Goal: Obtain resource: Obtain resource

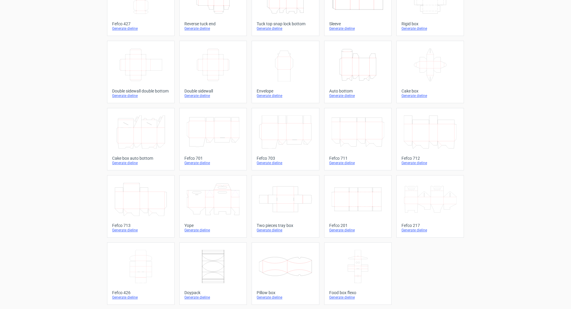
scroll to position [63, 0]
click at [364, 206] on icon "Width Depth Height" at bounding box center [358, 198] width 53 height 33
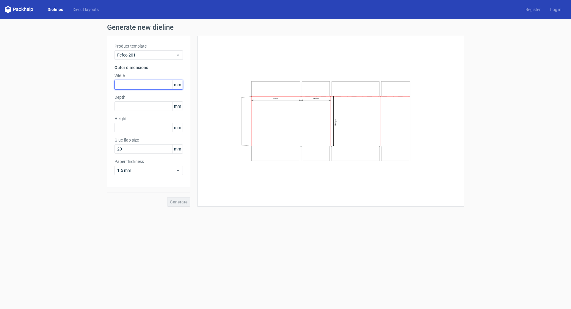
click at [139, 84] on input "text" at bounding box center [149, 85] width 68 height 10
click at [134, 86] on input "text" at bounding box center [149, 85] width 68 height 10
type input "560"
click at [134, 106] on div "Depth mm" at bounding box center [149, 102] width 68 height 17
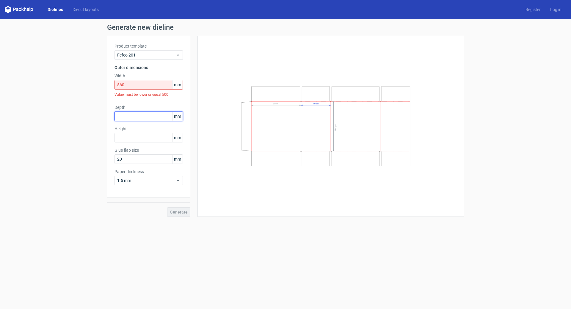
click at [133, 112] on input "text" at bounding box center [149, 117] width 68 height 10
type input "50"
click at [127, 138] on input "text" at bounding box center [149, 138] width 68 height 10
type input "370"
click at [154, 181] on span "1.5 mm" at bounding box center [146, 181] width 59 height 6
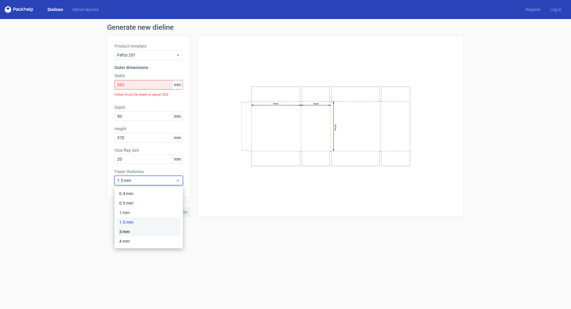
click at [135, 234] on div "3 mm" at bounding box center [149, 232] width 64 height 10
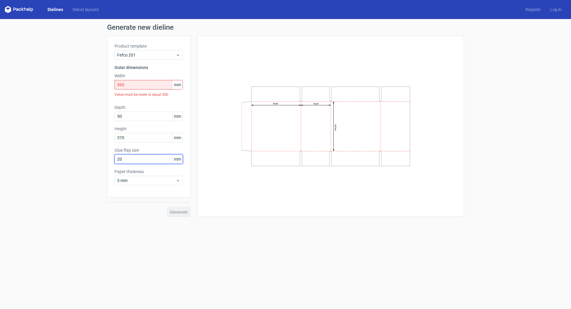
click at [141, 161] on input "20" at bounding box center [149, 159] width 68 height 10
drag, startPoint x: 145, startPoint y: 159, endPoint x: 106, endPoint y: 160, distance: 39.3
click at [106, 160] on div "Generate new dieline Product template Fefco 201 Outer dimensions Width 560 mm V…" at bounding box center [285, 120] width 571 height 203
type input "25"
click at [129, 85] on input "560" at bounding box center [149, 85] width 68 height 10
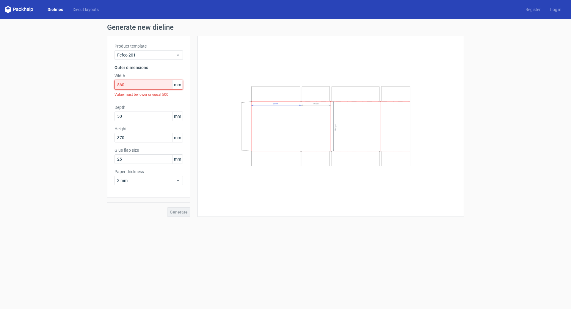
drag, startPoint x: 133, startPoint y: 84, endPoint x: 105, endPoint y: 88, distance: 27.6
click at [105, 88] on div "Generate new dieline Product template Fefco 201 Outer dimensions Width 560 mm V…" at bounding box center [285, 120] width 571 height 203
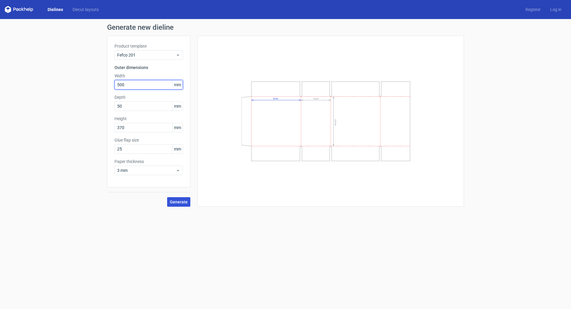
type input "500"
click at [180, 203] on span "Generate" at bounding box center [179, 202] width 18 height 4
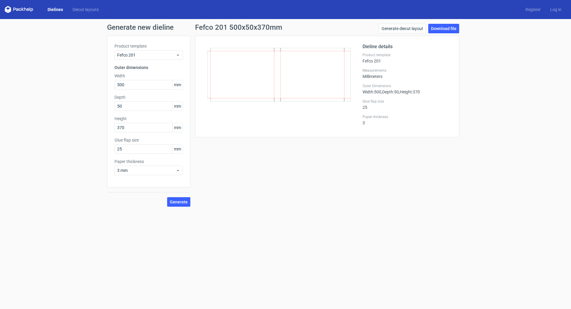
click at [56, 9] on link "Dielines" at bounding box center [55, 10] width 25 height 6
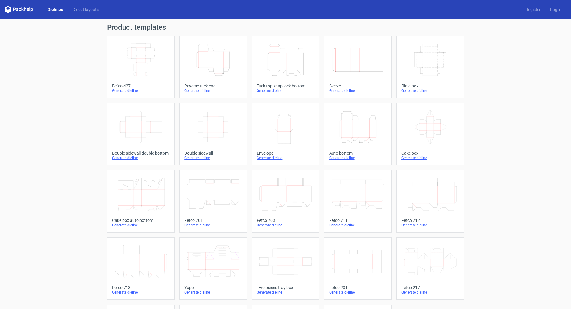
click at [210, 85] on div "Reverse tuck end" at bounding box center [212, 86] width 57 height 5
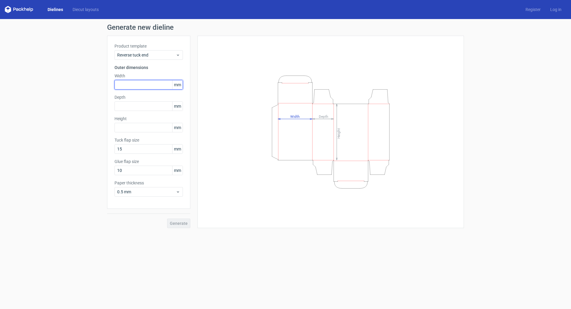
click at [126, 84] on input "text" at bounding box center [149, 85] width 68 height 10
click at [133, 86] on input "text" at bounding box center [149, 85] width 68 height 10
type input "560"
click at [126, 109] on div "Depth mm" at bounding box center [149, 102] width 68 height 17
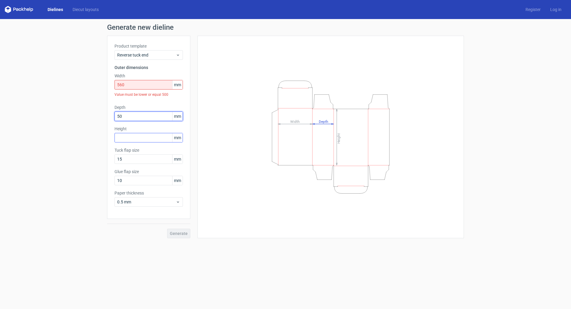
type input "50"
click at [124, 140] on input "text" at bounding box center [149, 138] width 68 height 10
click at [138, 141] on input "text" at bounding box center [149, 138] width 68 height 10
type input "370"
drag, startPoint x: 144, startPoint y: 160, endPoint x: 101, endPoint y: 165, distance: 42.5
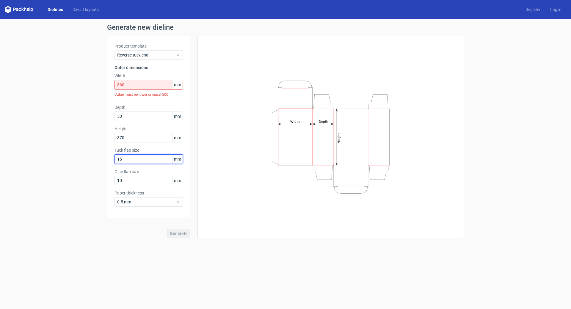
click at [101, 165] on div "Generate new dieline Product template Reverse tuck end Outer dimensions Width 5…" at bounding box center [285, 131] width 571 height 224
type input "25"
drag, startPoint x: 136, startPoint y: 181, endPoint x: 105, endPoint y: 187, distance: 31.2
click at [102, 187] on div "Generate new dieline Product template Reverse tuck end Outer dimensions Width 5…" at bounding box center [285, 131] width 571 height 224
type input "25"
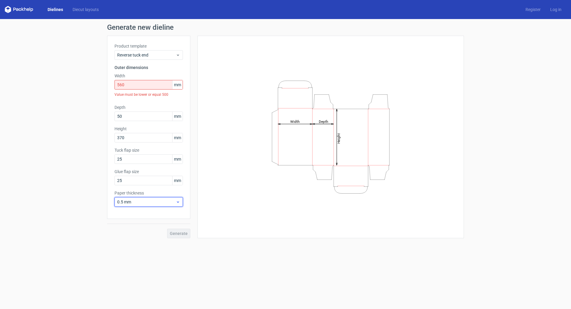
click at [181, 202] on div "0.5 mm" at bounding box center [149, 202] width 68 height 10
click at [144, 249] on div "0.4 mm 0.5 mm 1 mm 1.5 mm 3 mm 4 mm" at bounding box center [149, 238] width 64 height 57
click at [141, 253] on div "3 mm" at bounding box center [149, 253] width 64 height 10
drag, startPoint x: 137, startPoint y: 84, endPoint x: 70, endPoint y: 104, distance: 70.4
click at [70, 104] on div "Generate new dieline Product template Reverse tuck end Outer dimensions Width 5…" at bounding box center [285, 131] width 571 height 224
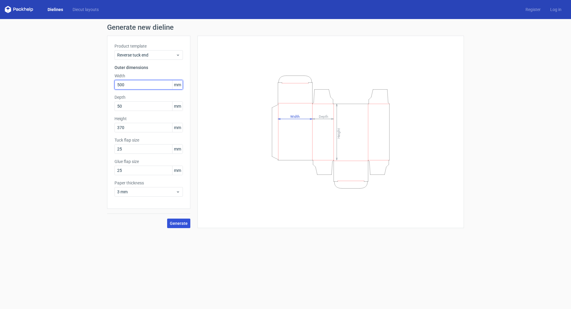
type input "500"
click at [187, 225] on span "Generate" at bounding box center [179, 223] width 18 height 4
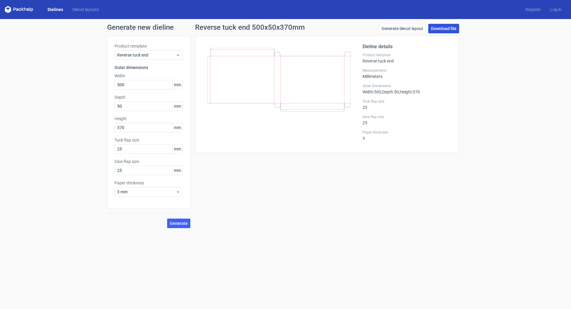
click at [443, 29] on link "Download file" at bounding box center [443, 29] width 31 height 10
